Goal: Check status: Check status

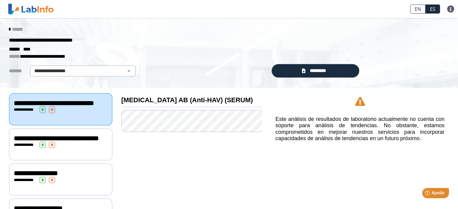
click at [61, 100] on span "**********" at bounding box center [54, 103] width 80 height 7
click at [129, 73] on select "**********" at bounding box center [83, 70] width 102 height 7
click at [189, 72] on div "**********" at bounding box center [136, 71] width 262 height 11
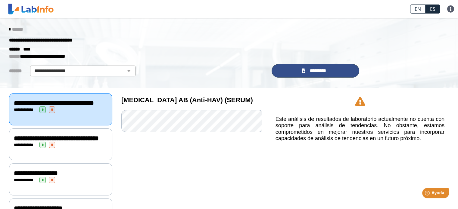
click at [307, 70] on span "*********" at bounding box center [318, 70] width 22 height 7
